Goal: Check status: Check status

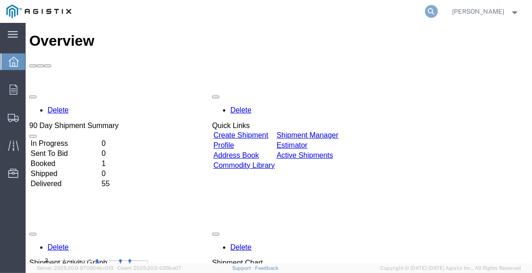
click at [435, 16] on icon at bounding box center [431, 11] width 13 height 13
paste input "57012902"
type input "57012902"
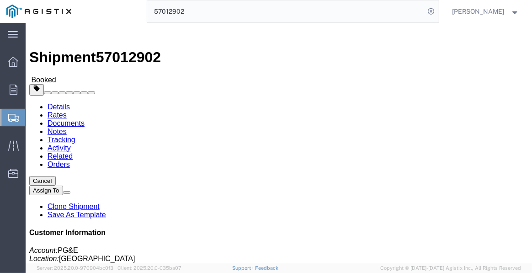
click link "Tracking"
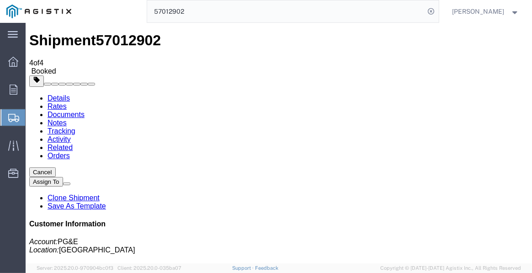
scroll to position [16, 0]
